Goal: Information Seeking & Learning: Learn about a topic

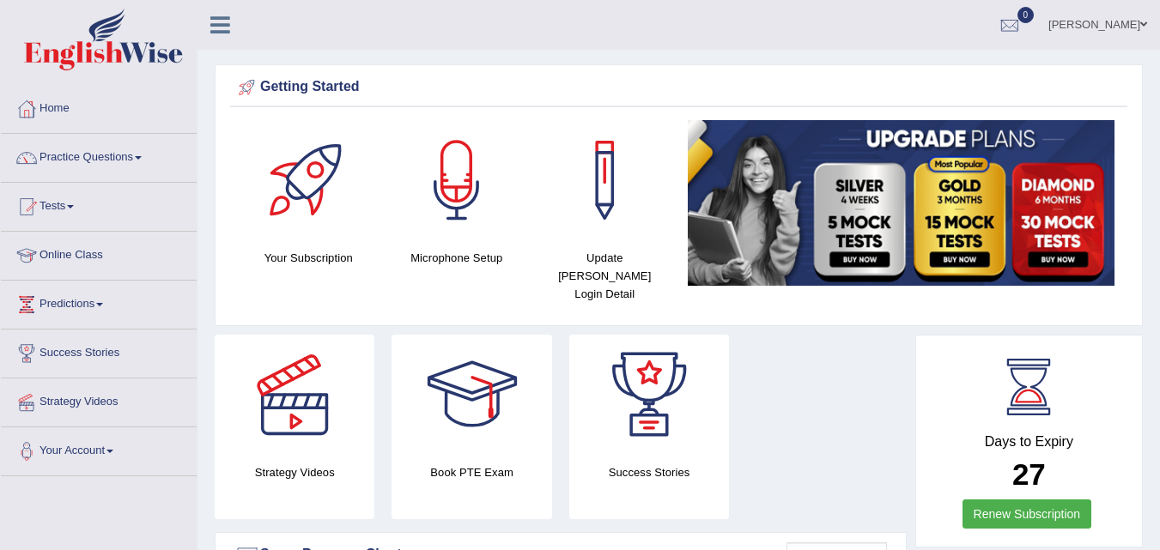
click at [408, 252] on h4 "Microphone Setup" at bounding box center [456, 258] width 131 height 18
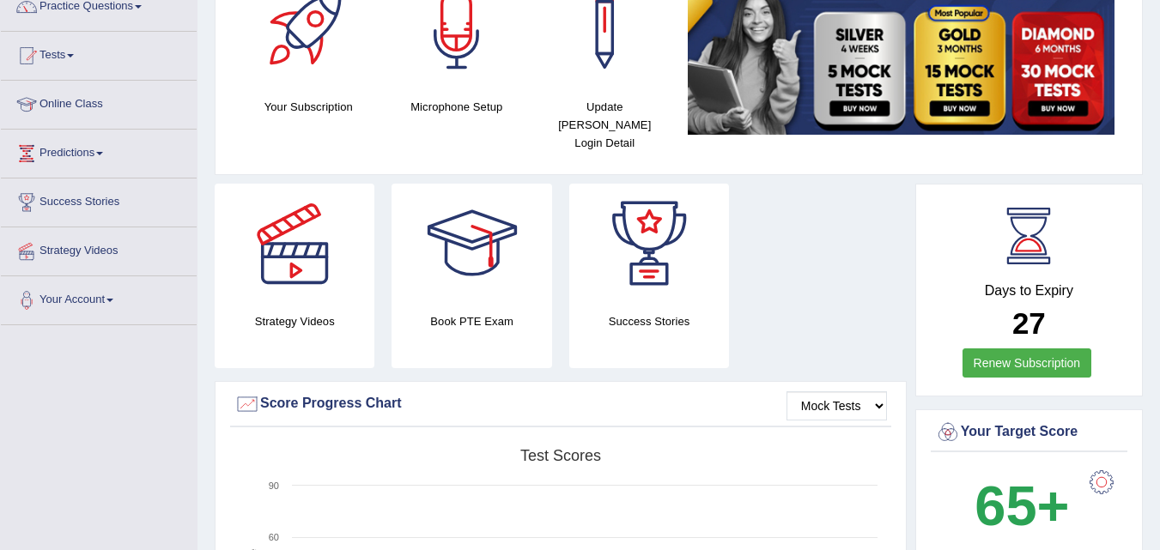
scroll to position [124, 0]
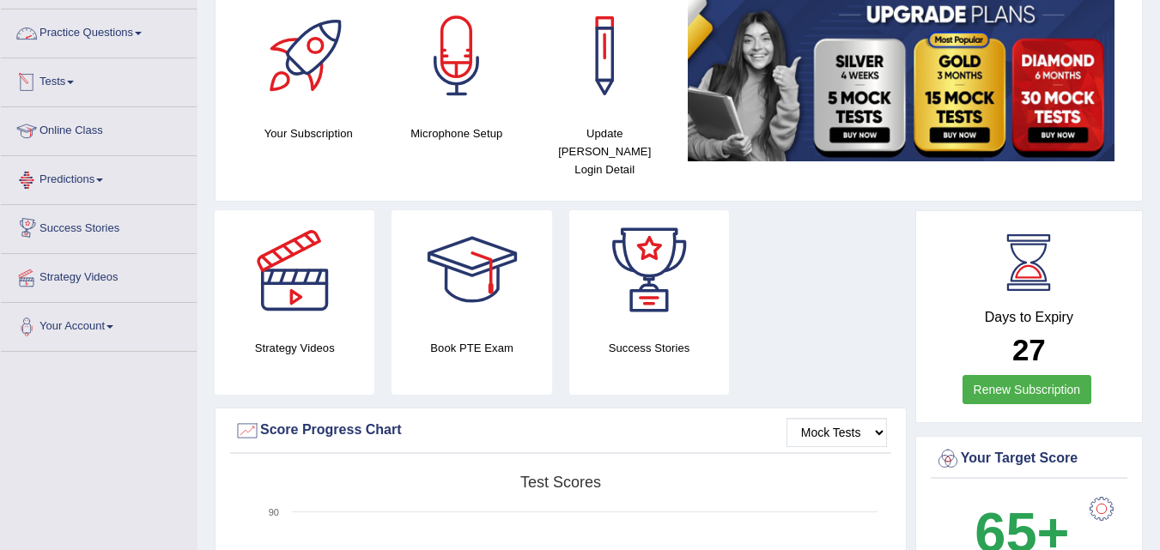
click at [122, 36] on link "Practice Questions" at bounding box center [99, 30] width 196 height 43
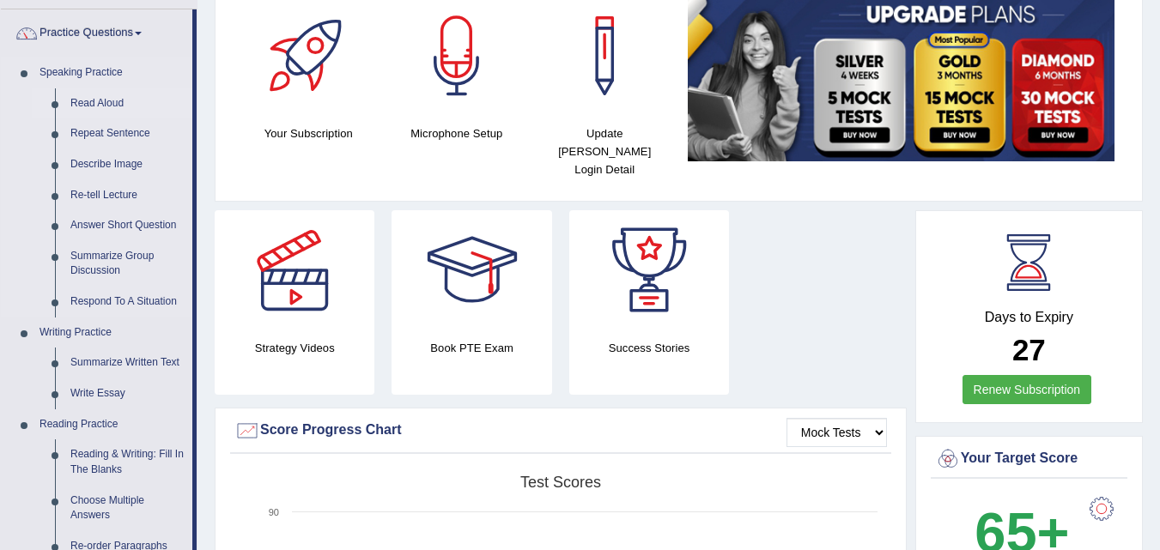
click at [98, 103] on link "Read Aloud" at bounding box center [128, 103] width 130 height 31
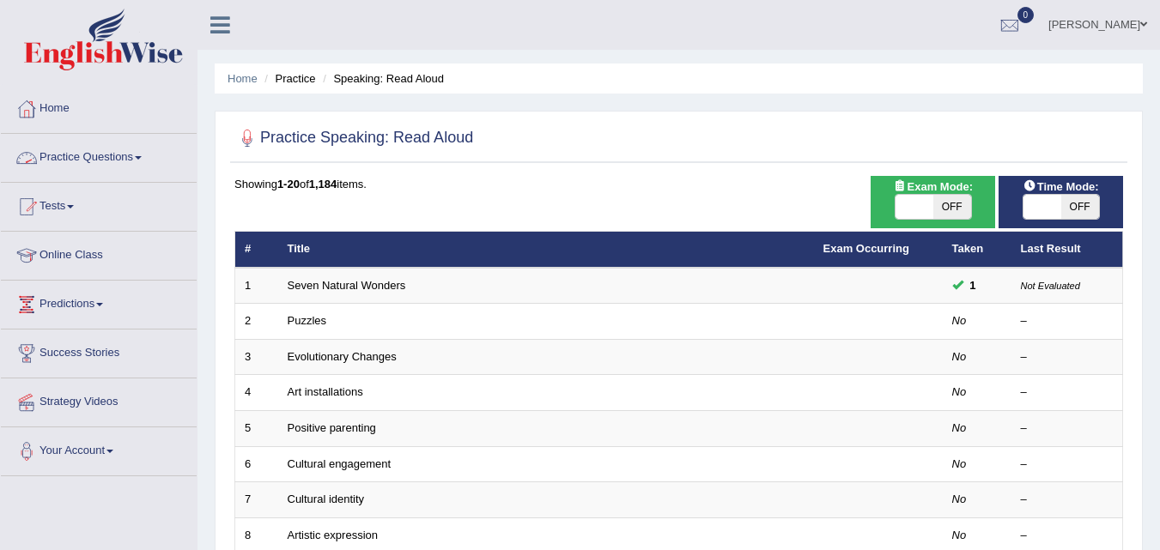
click at [65, 157] on link "Practice Questions" at bounding box center [99, 155] width 196 height 43
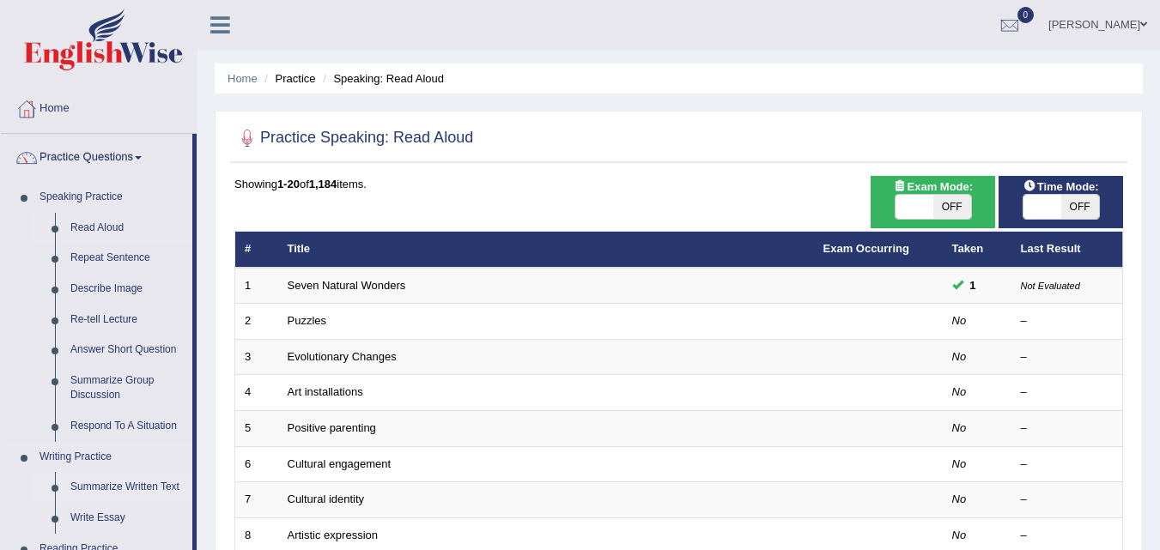
click at [164, 490] on link "Summarize Written Text" at bounding box center [128, 487] width 130 height 31
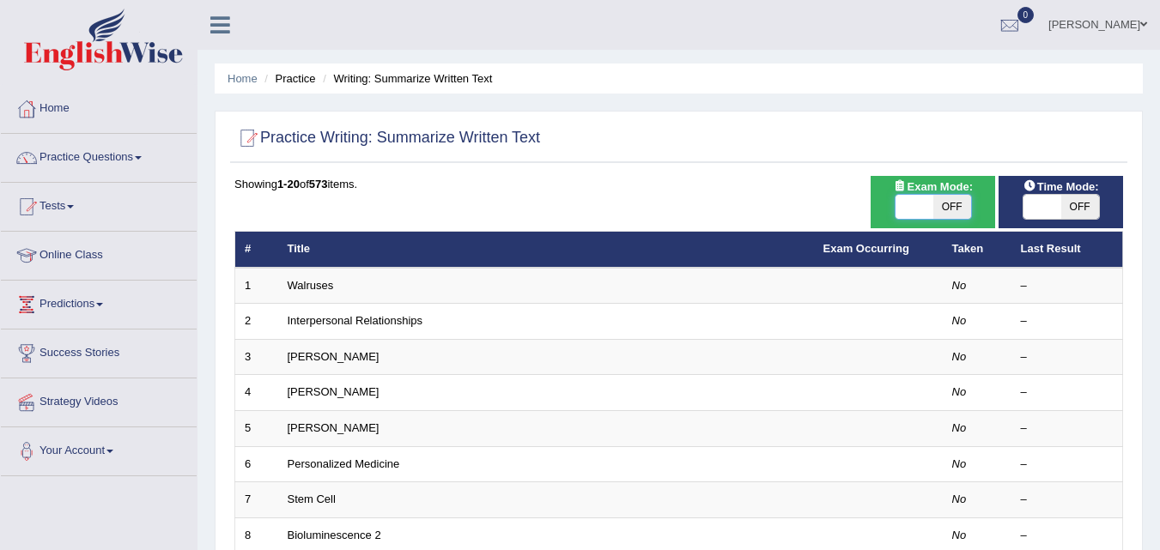
click at [903, 209] on span at bounding box center [914, 207] width 38 height 24
checkbox input "true"
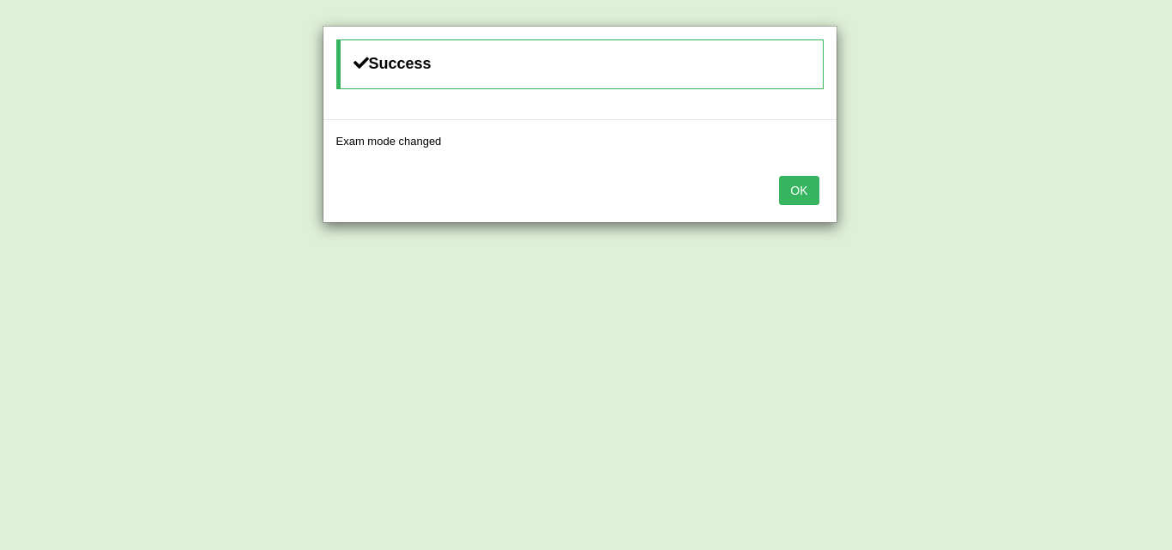
click at [813, 182] on button "OK" at bounding box center [798, 190] width 39 height 29
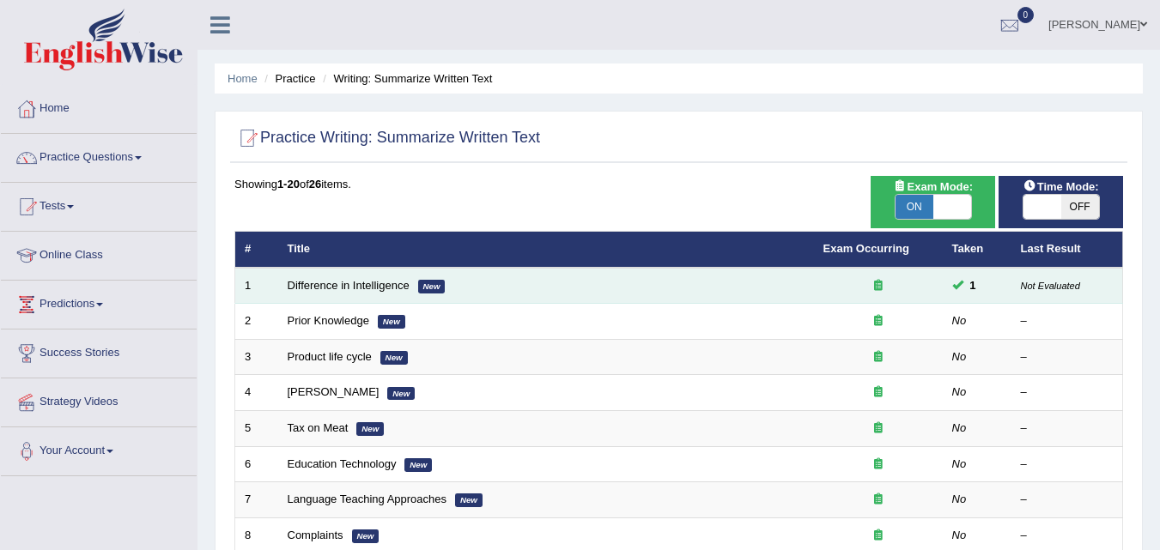
click at [422, 290] on em "New" at bounding box center [431, 287] width 27 height 14
click at [326, 284] on link "Difference in Intelligence" at bounding box center [349, 285] width 122 height 13
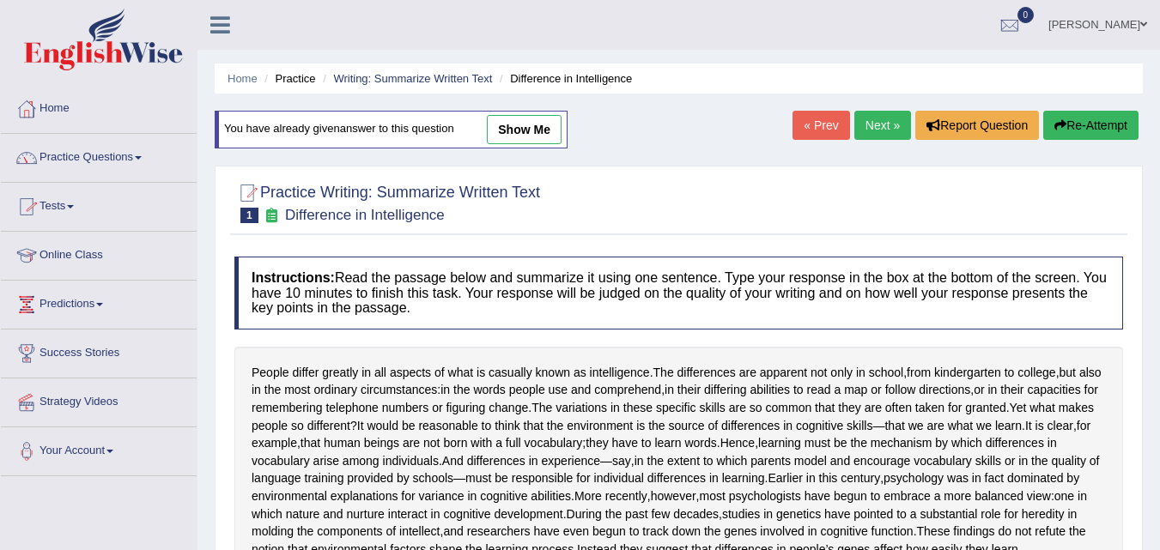
click at [519, 127] on link "show me" at bounding box center [524, 129] width 75 height 29
type textarea "People differ greatly in all aspects of what is casually known as intelligence …"
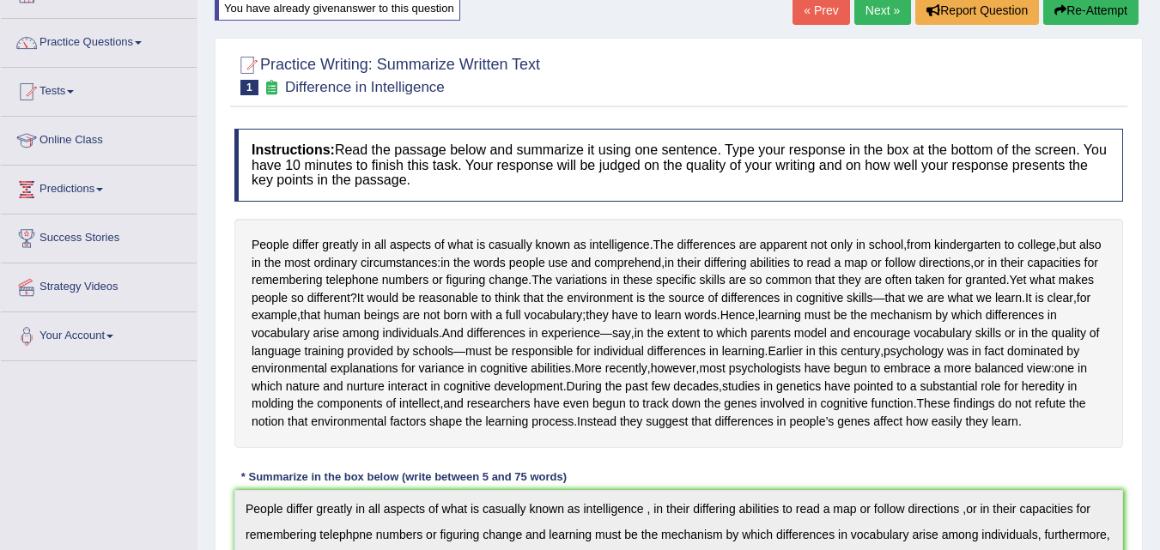
scroll to position [45, 0]
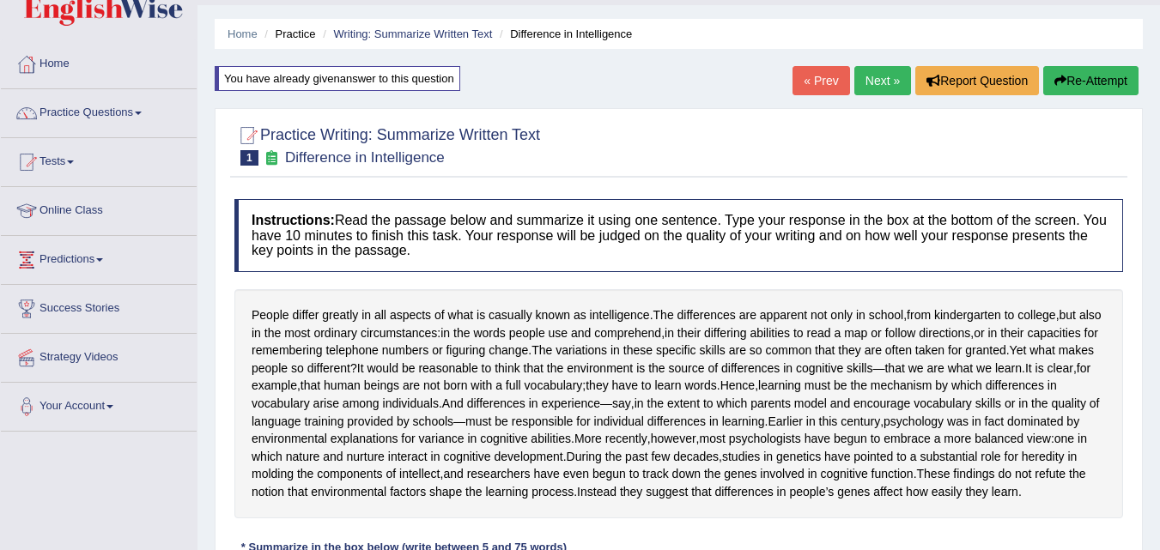
click at [871, 82] on link "Next »" at bounding box center [882, 80] width 57 height 29
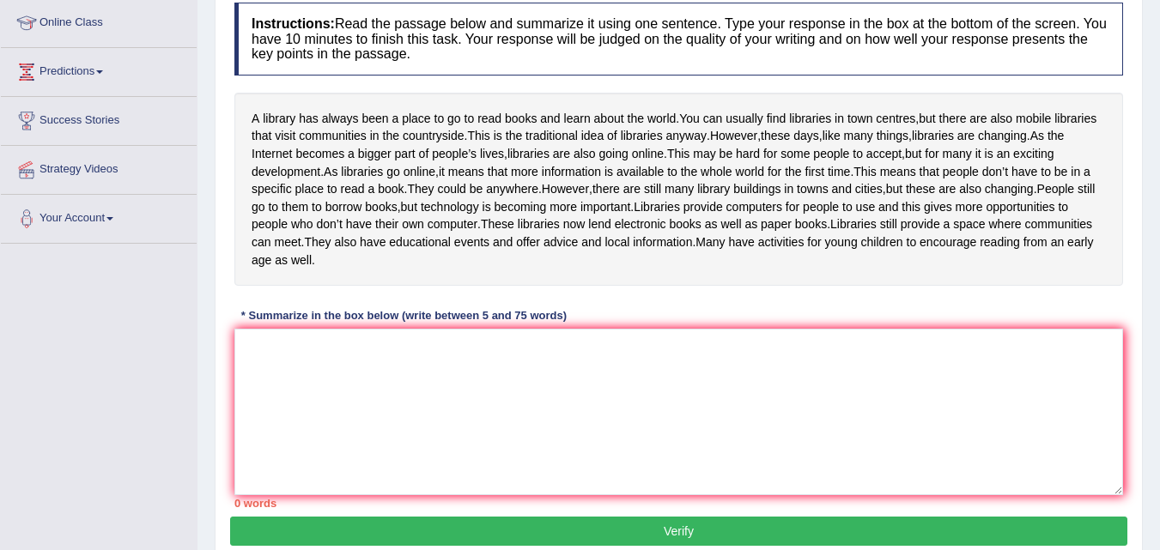
scroll to position [256, 0]
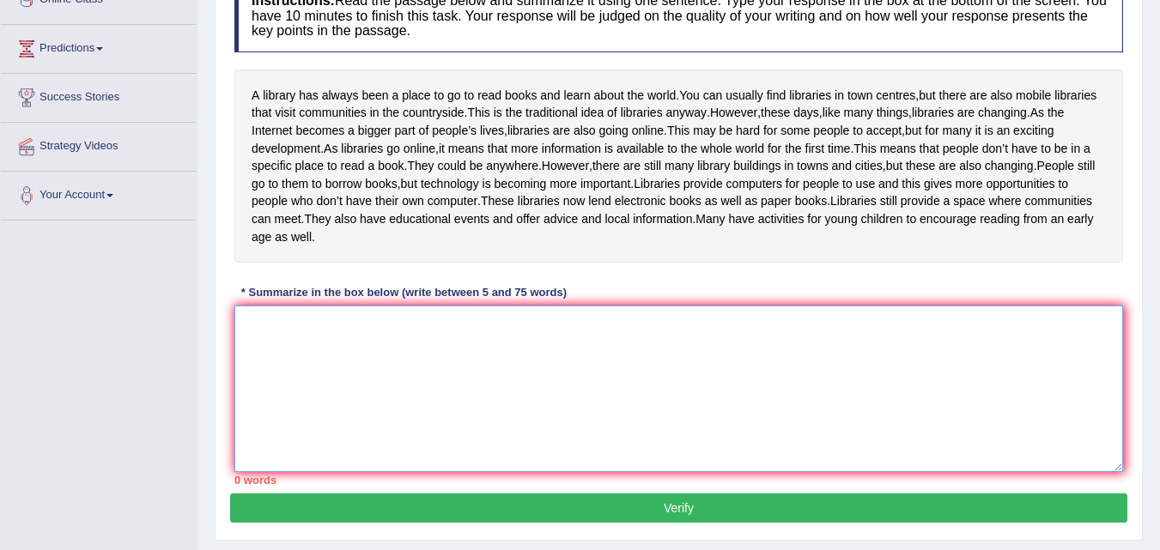
click at [241, 380] on textarea at bounding box center [678, 389] width 888 height 167
click at [241, 379] on textarea at bounding box center [678, 389] width 888 height 167
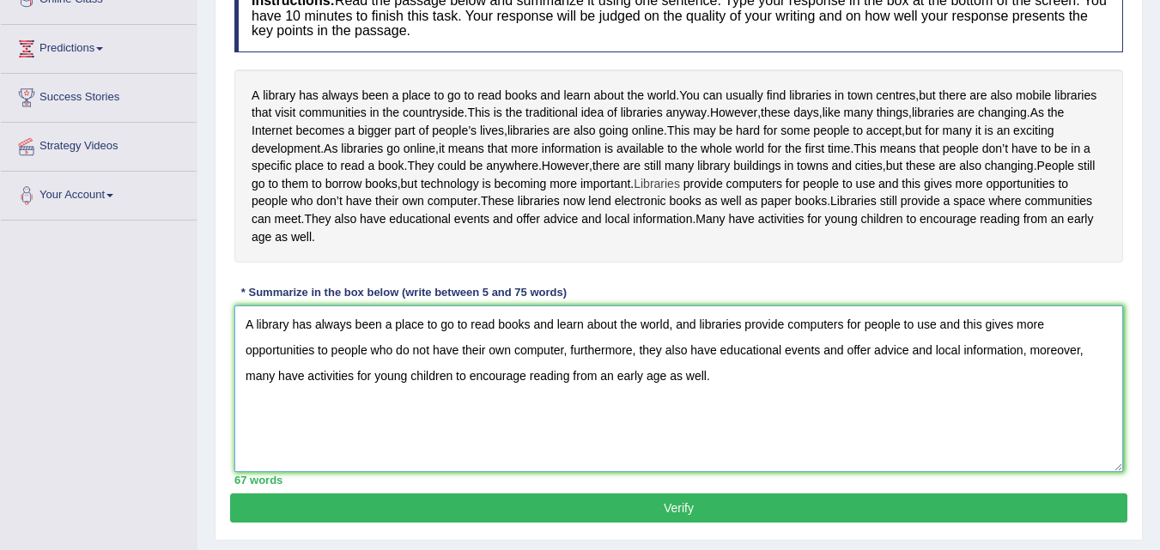
scroll to position [355, 0]
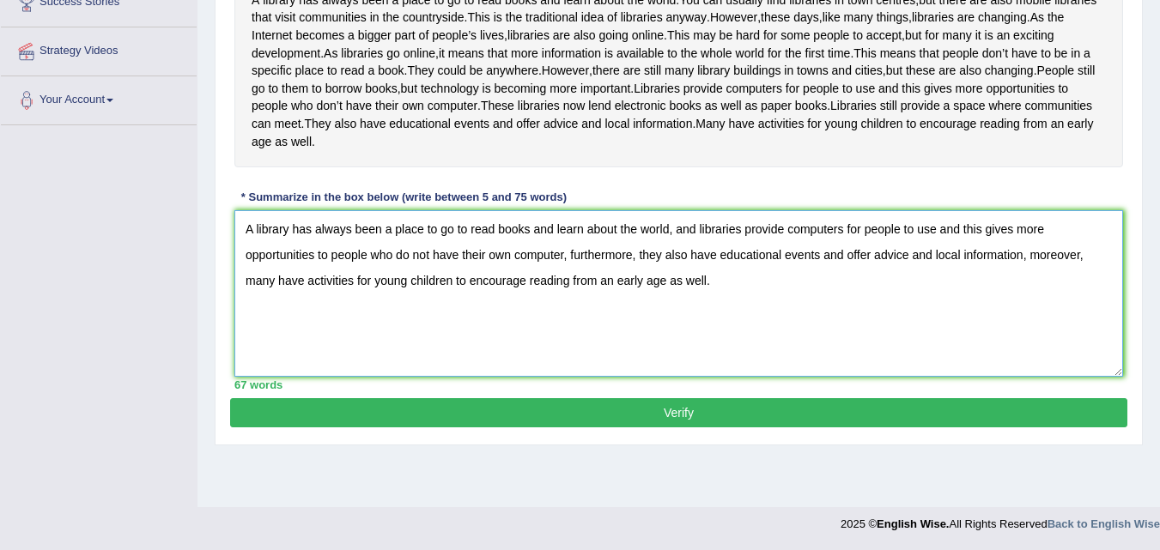
type textarea "A library has always been a place to go to read books and learn about the world…"
click at [704, 427] on button "Verify" at bounding box center [678, 412] width 897 height 29
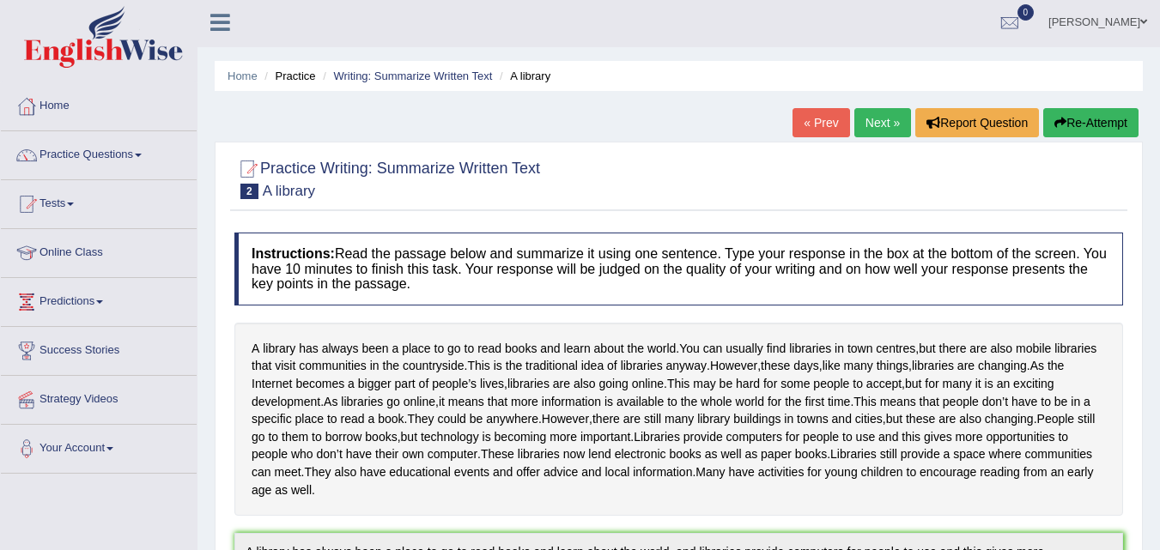
scroll to position [0, 0]
